Goal: Task Accomplishment & Management: Manage account settings

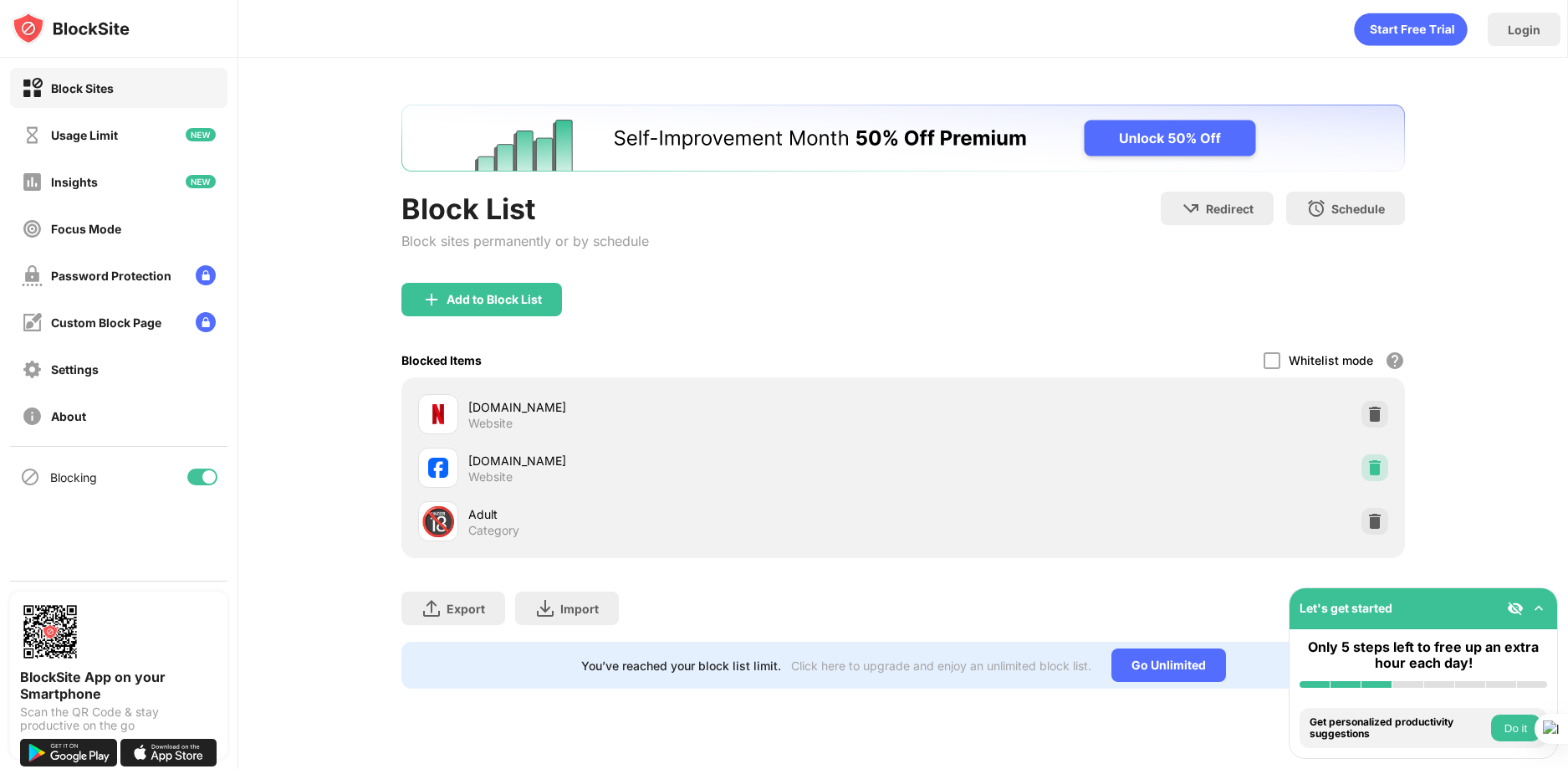
click at [1377, 478] on div at bounding box center [1375, 467] width 27 height 27
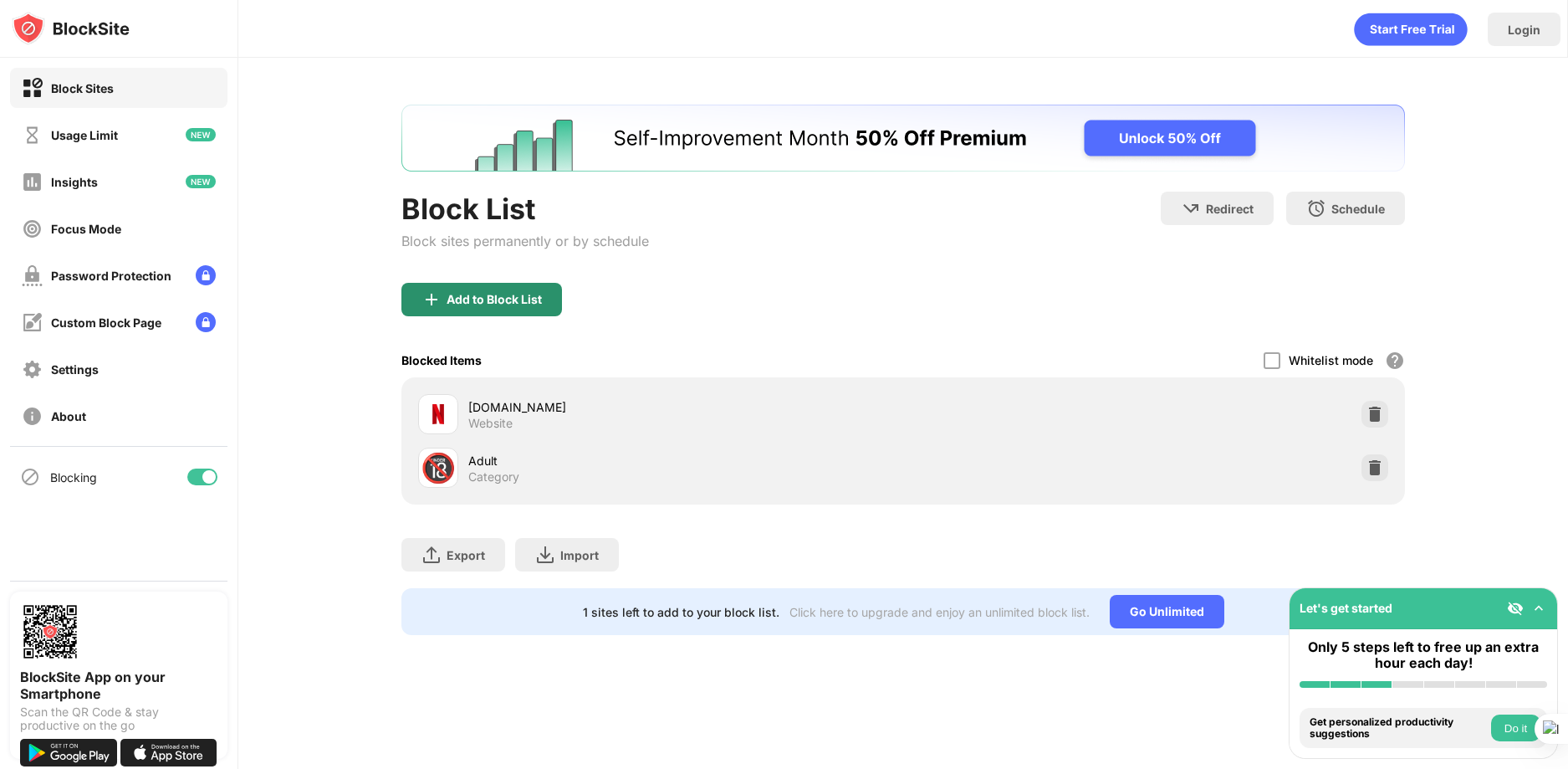
click at [508, 298] on div "Add to Block List" at bounding box center [493, 300] width 95 height 13
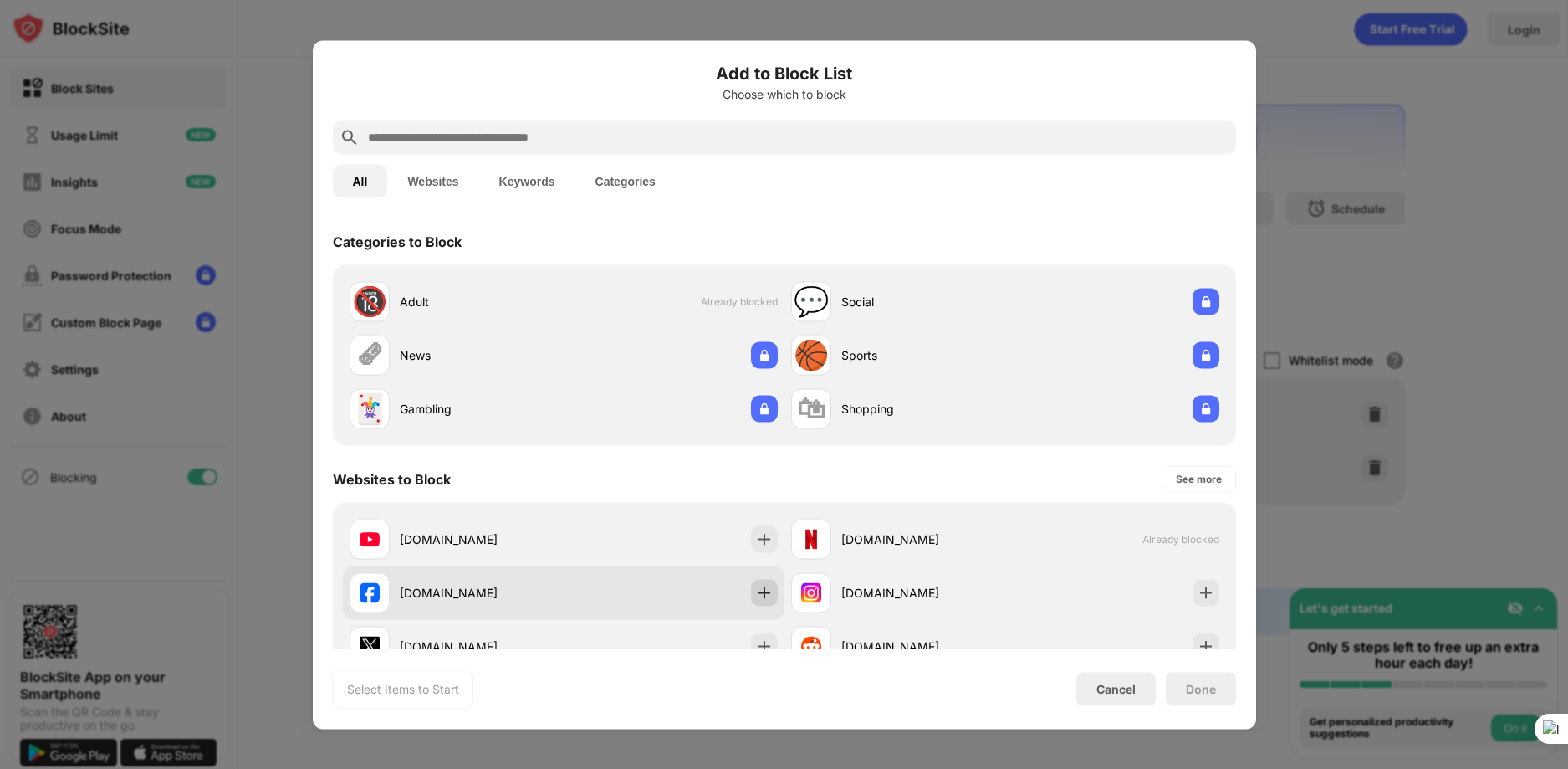
click at [756, 589] on img at bounding box center [765, 592] width 17 height 17
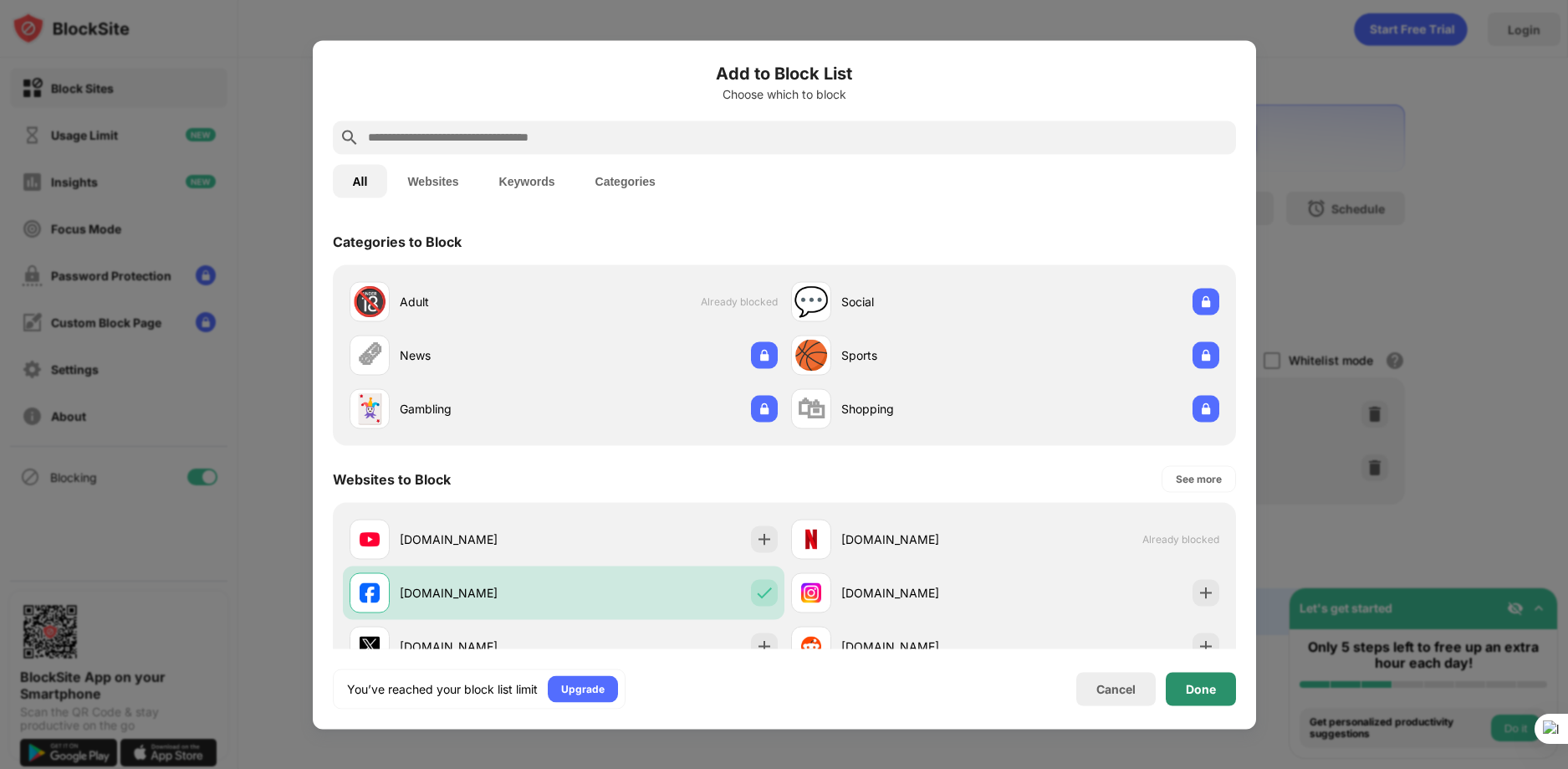
click at [1229, 694] on div "Done" at bounding box center [1200, 688] width 70 height 34
